Goal: Find specific page/section: Find specific page/section

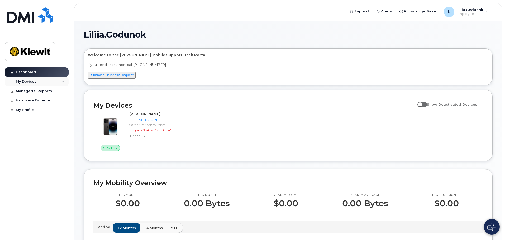
click at [20, 84] on div "My Devices" at bounding box center [37, 81] width 64 height 9
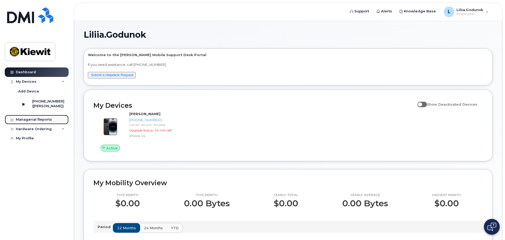
click at [41, 122] on div "Managerial Reports" at bounding box center [34, 120] width 36 height 4
click at [49, 131] on div "Hardware Ordering" at bounding box center [34, 129] width 36 height 4
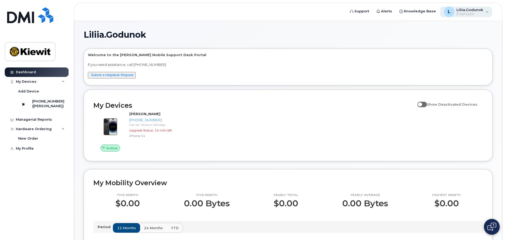
click at [483, 13] on div "L Liliia.Godunok Employee" at bounding box center [466, 12] width 52 height 11
click at [284, 52] on div "Welcome to the [PERSON_NAME] Mobile Support Desk Portal If you need assistance,…" at bounding box center [288, 67] width 408 height 36
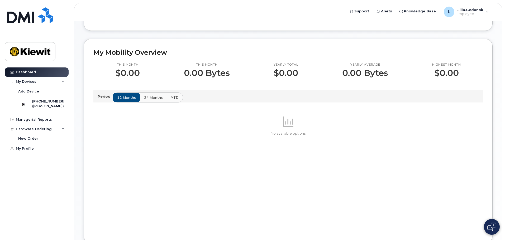
scroll to position [132, 0]
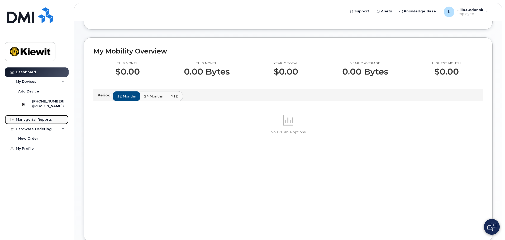
click at [42, 124] on link "Managerial Reports" at bounding box center [37, 119] width 64 height 9
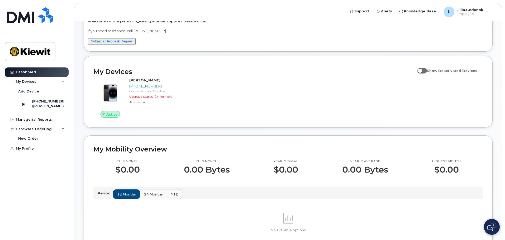
scroll to position [53, 0]
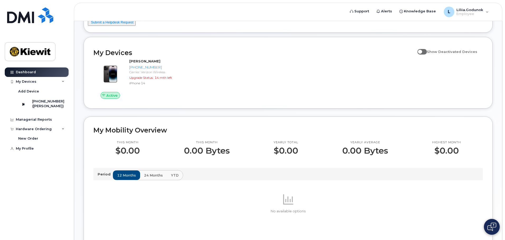
click at [427, 52] on span at bounding box center [421, 51] width 9 height 5
click at [421, 51] on input "Show Deactivated Devices" at bounding box center [419, 49] width 4 height 4
click at [427, 52] on span at bounding box center [421, 51] width 9 height 5
click at [421, 51] on input "Show Deactivated Devices" at bounding box center [419, 49] width 4 height 4
checkbox input "false"
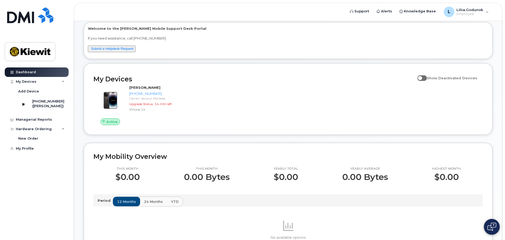
scroll to position [0, 0]
